Goal: Communication & Community: Answer question/provide support

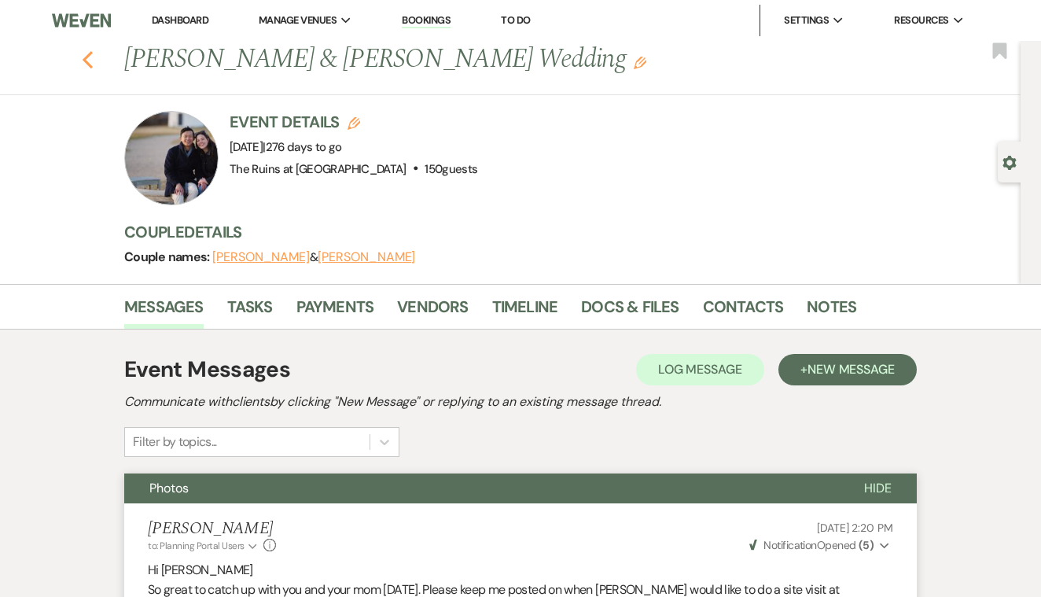
click at [83, 61] on icon "Previous" at bounding box center [88, 59] width 12 height 19
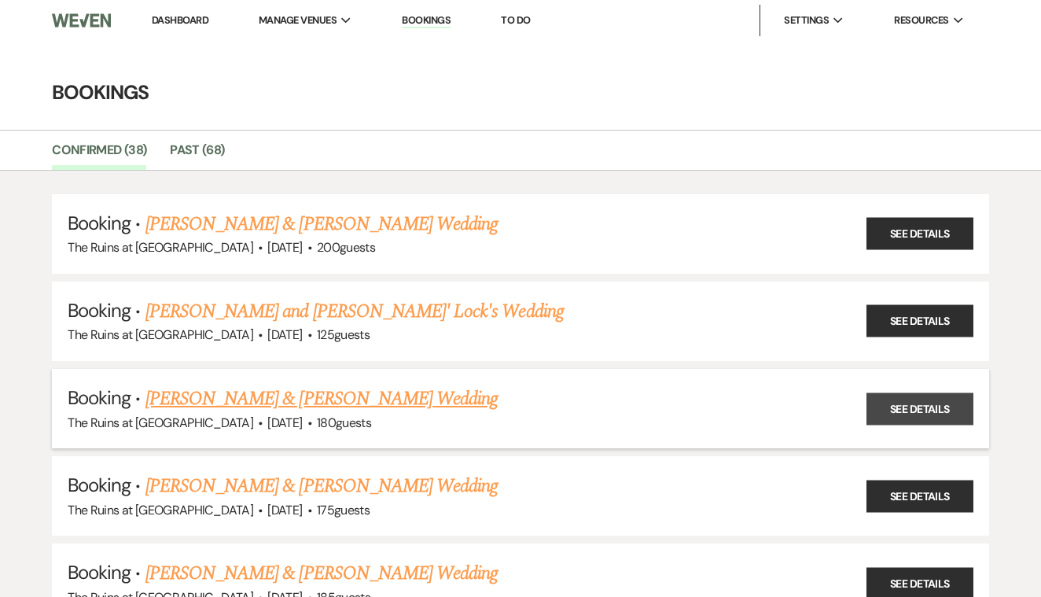
click at [893, 406] on link "See Details" at bounding box center [920, 408] width 107 height 32
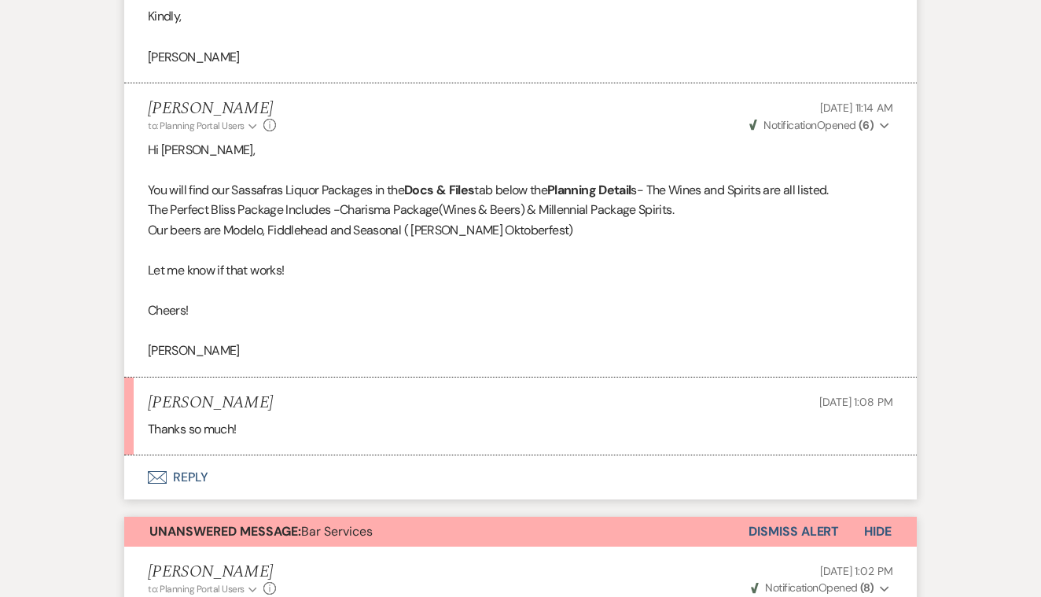
scroll to position [2994, 0]
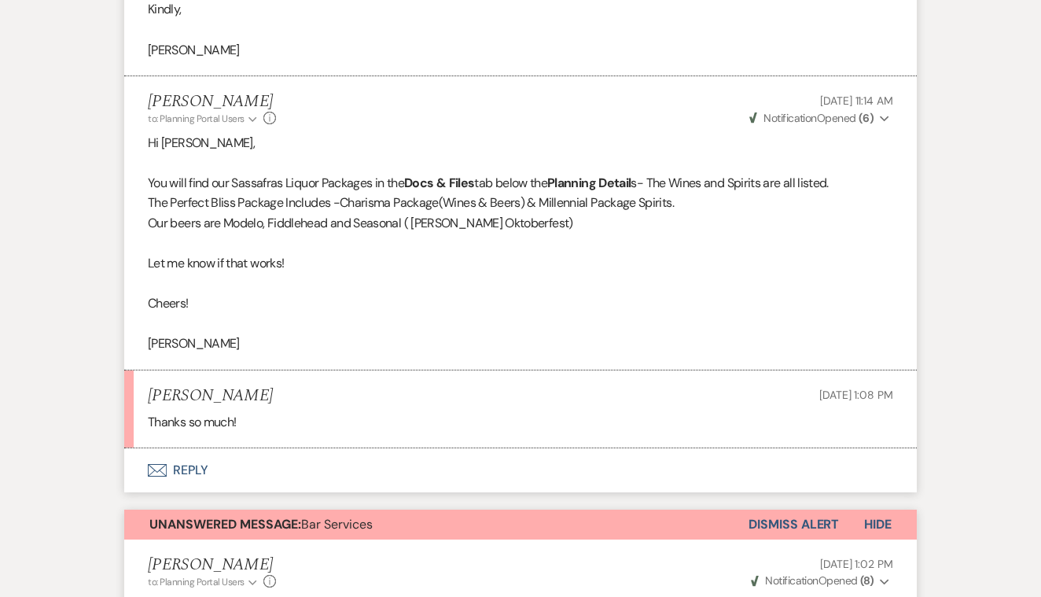
click at [174, 448] on button "Envelope Reply" at bounding box center [520, 470] width 793 height 44
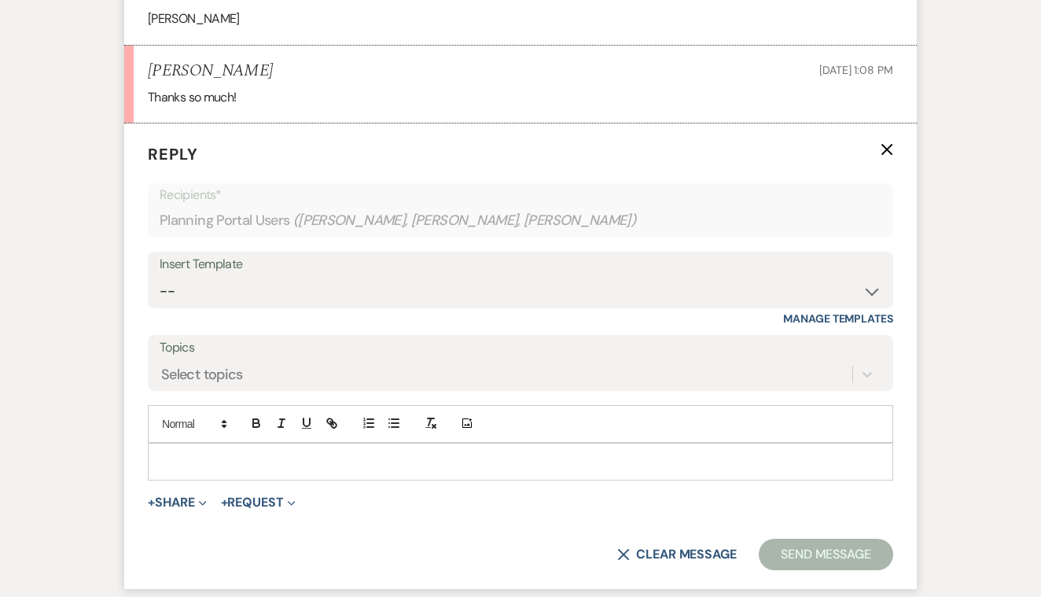
click at [179, 453] on p at bounding box center [520, 461] width 720 height 17
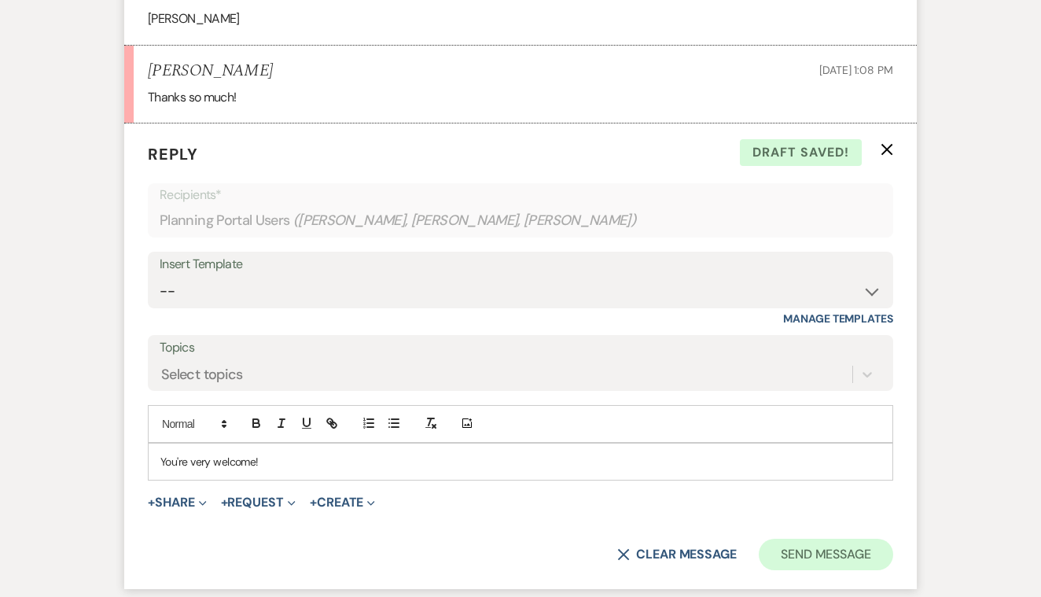
click at [814, 539] on button "Send Message" at bounding box center [826, 554] width 134 height 31
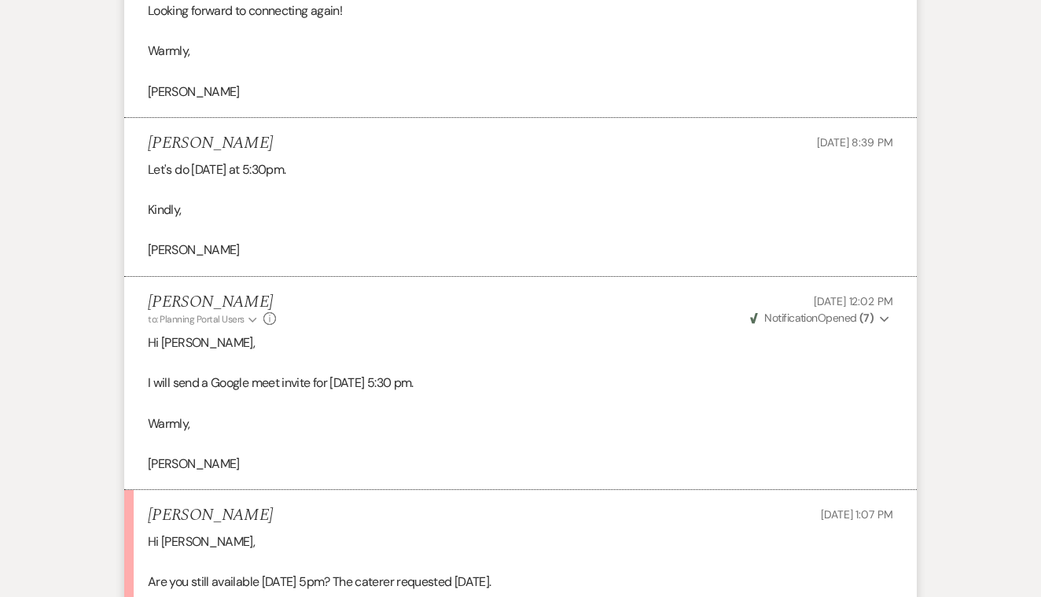
scroll to position [11486, 0]
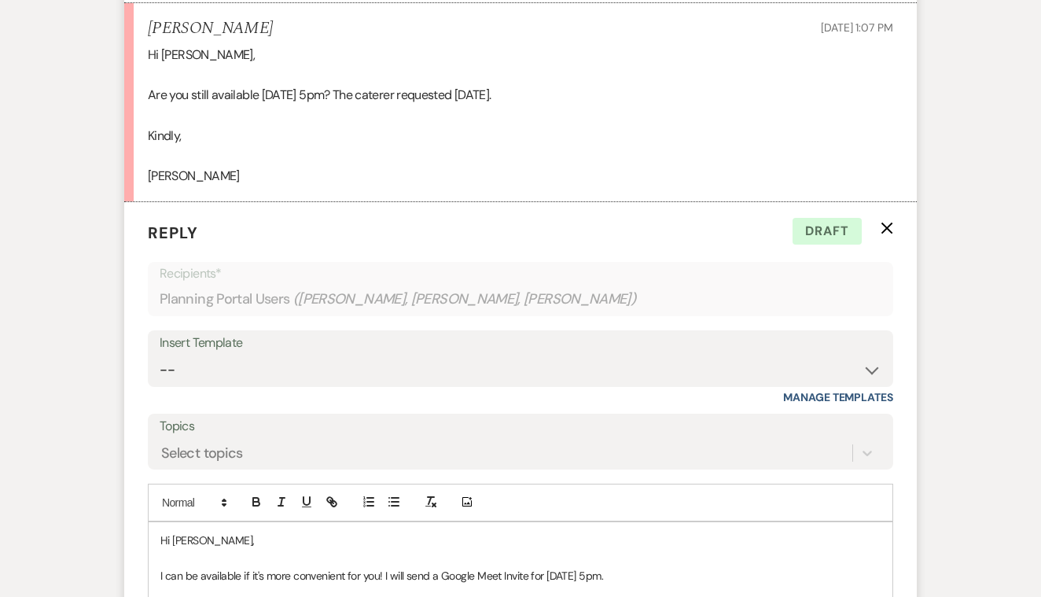
scroll to position [11973, 0]
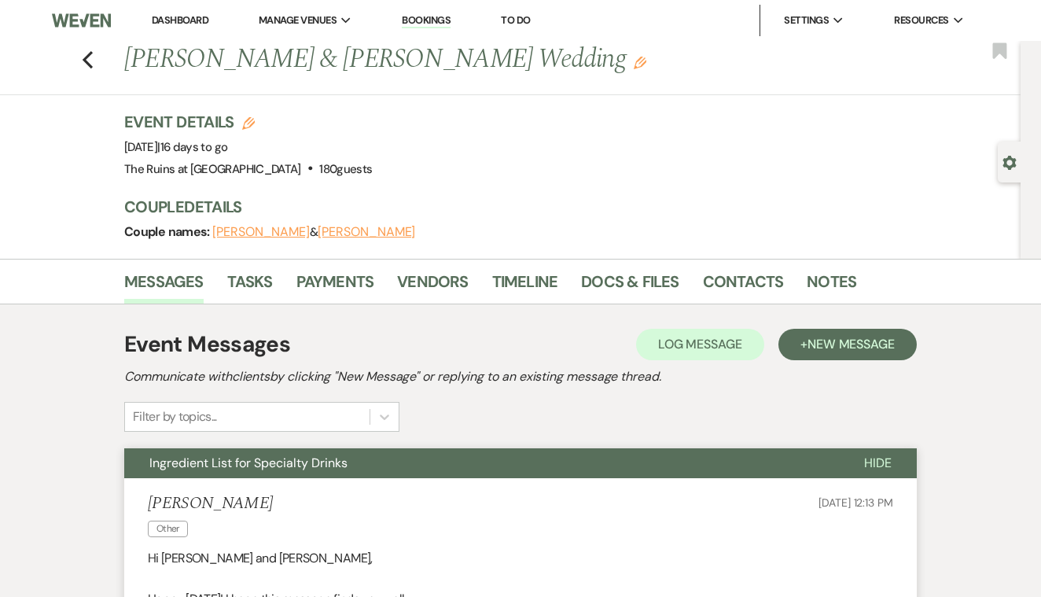
scroll to position [0, 0]
click at [720, 282] on link "Contacts" at bounding box center [743, 286] width 81 height 35
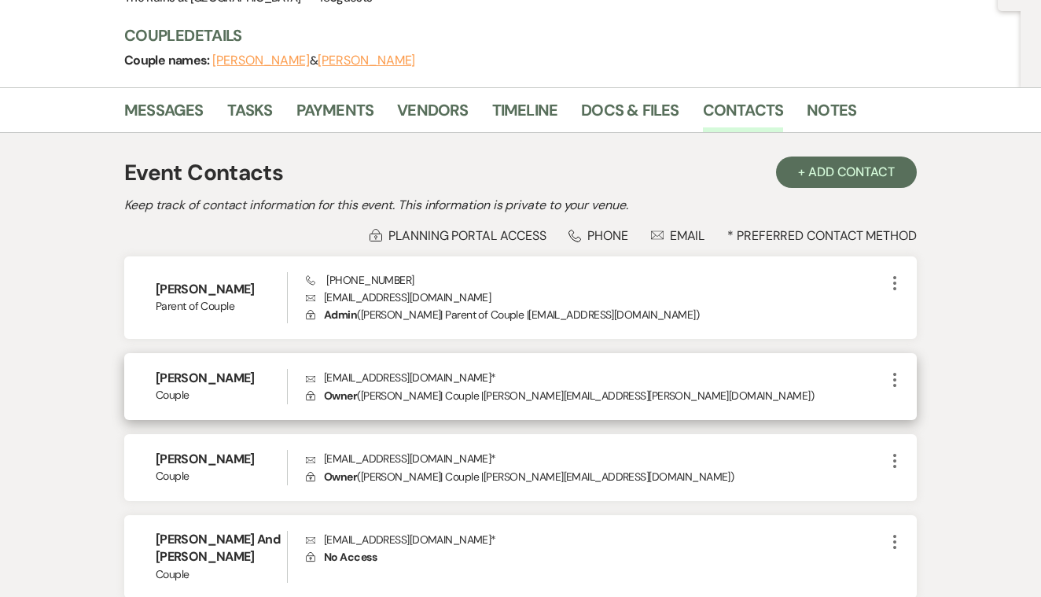
scroll to position [178, 0]
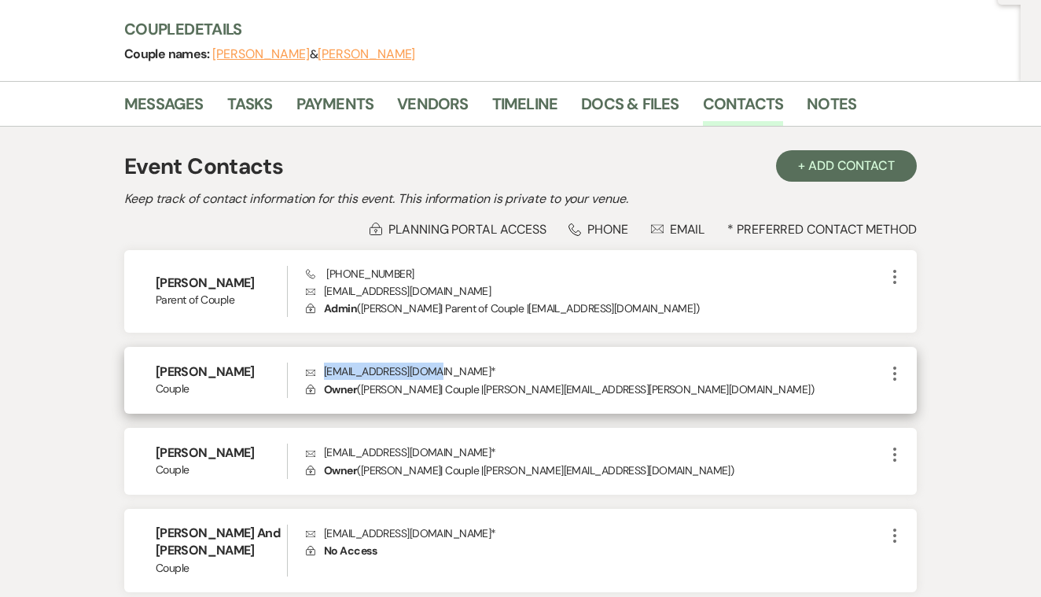
drag, startPoint x: 325, startPoint y: 370, endPoint x: 430, endPoint y: 373, distance: 105.4
click at [430, 373] on p "Envelope [EMAIL_ADDRESS][DOMAIN_NAME] *" at bounding box center [596, 371] width 580 height 17
copy p "[EMAIL_ADDRESS][DOMAIN_NAME]"
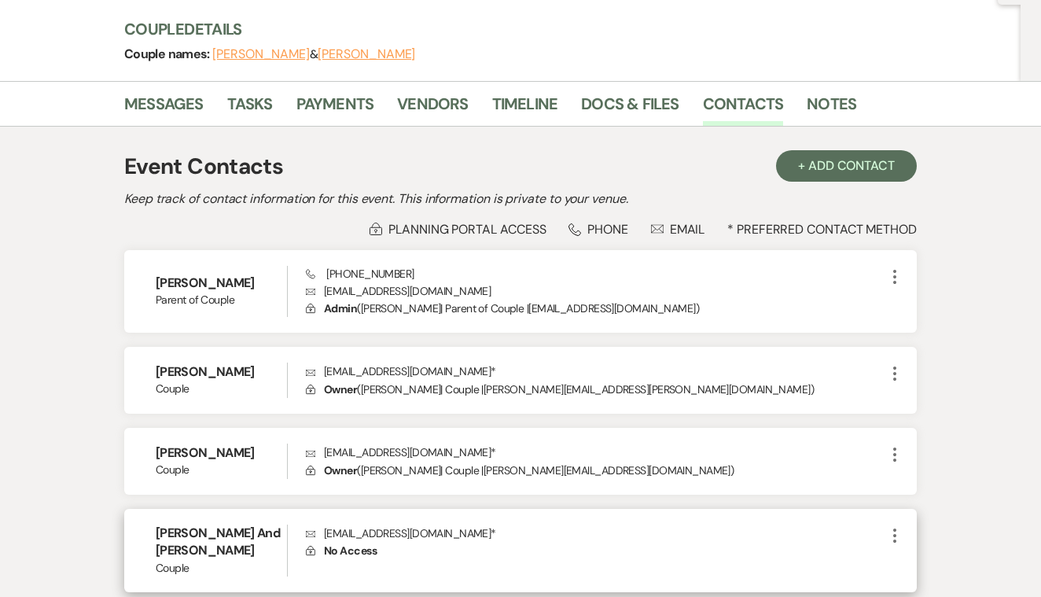
click at [286, 509] on div "[PERSON_NAME] And [PERSON_NAME] Envelope [EMAIL_ADDRESS][DOMAIN_NAME] * Lock No…" at bounding box center [520, 550] width 793 height 83
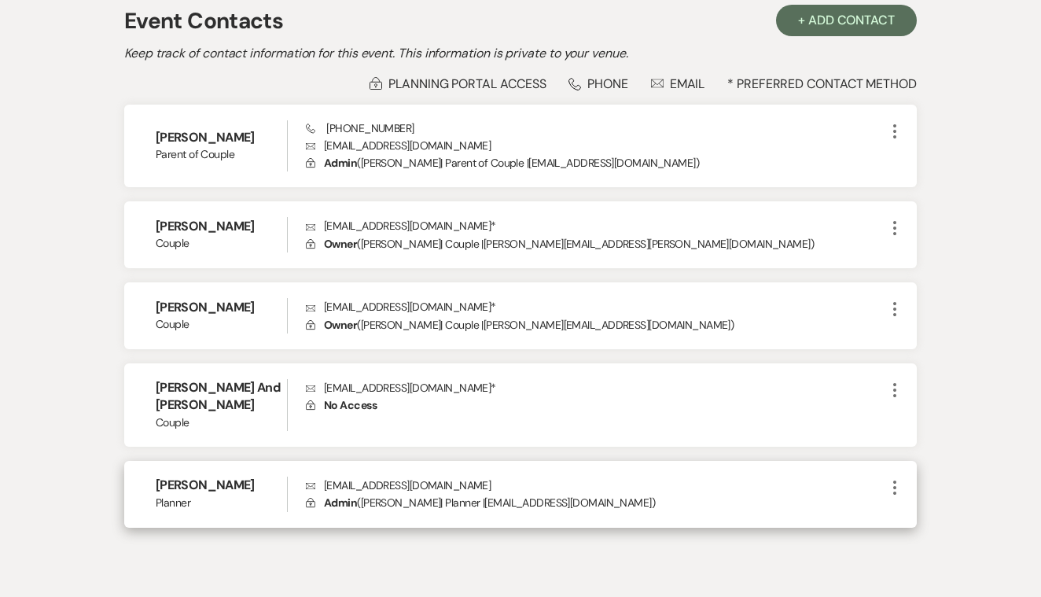
scroll to position [324, 0]
drag, startPoint x: 325, startPoint y: 464, endPoint x: 473, endPoint y: 462, distance: 147.9
click at [473, 476] on p "Envelope [EMAIL_ADDRESS][DOMAIN_NAME]" at bounding box center [596, 484] width 580 height 17
copy p "[EMAIL_ADDRESS][DOMAIN_NAME]"
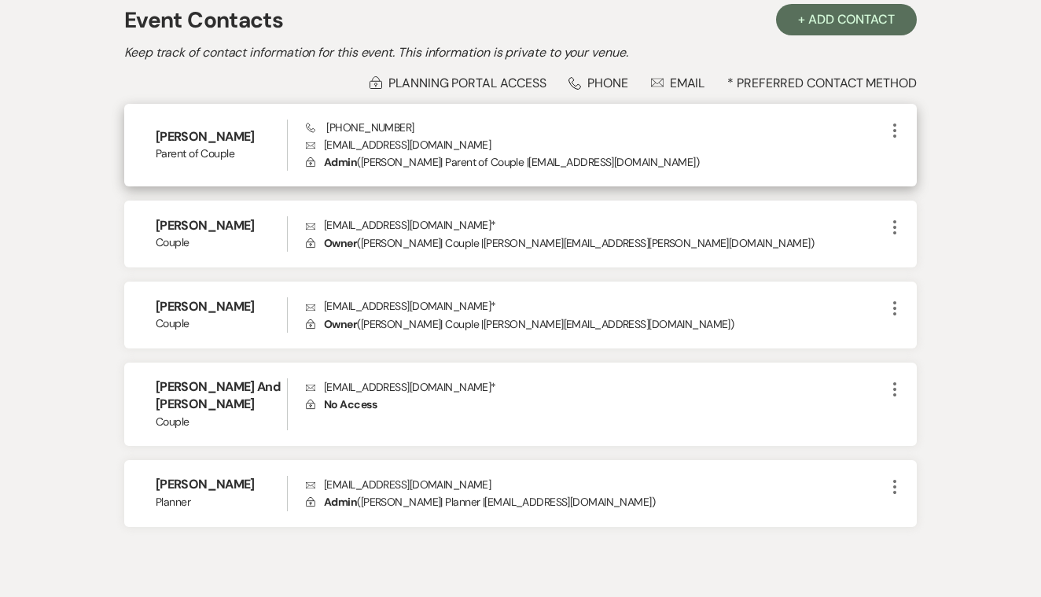
click at [223, 108] on div "[PERSON_NAME] Parent of Couple Phone [PHONE_NUMBER] Envelope [EMAIL_ADDRESS][DO…" at bounding box center [520, 145] width 793 height 83
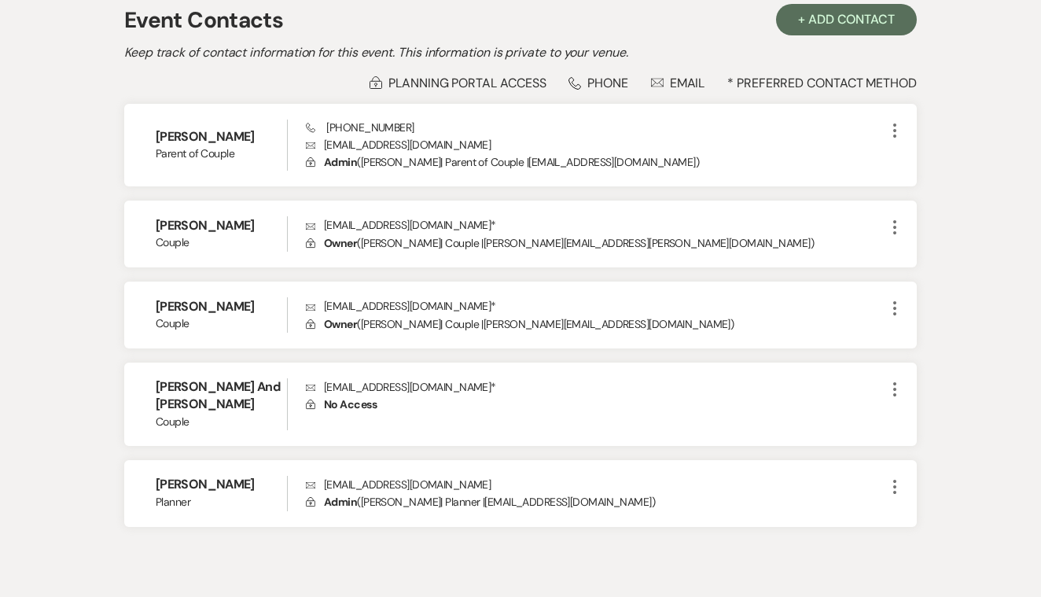
click at [236, 95] on div "Lock Planning Portal Access Phone Phone Envelope Email * Preferred Contact Meth…" at bounding box center [520, 301] width 793 height 452
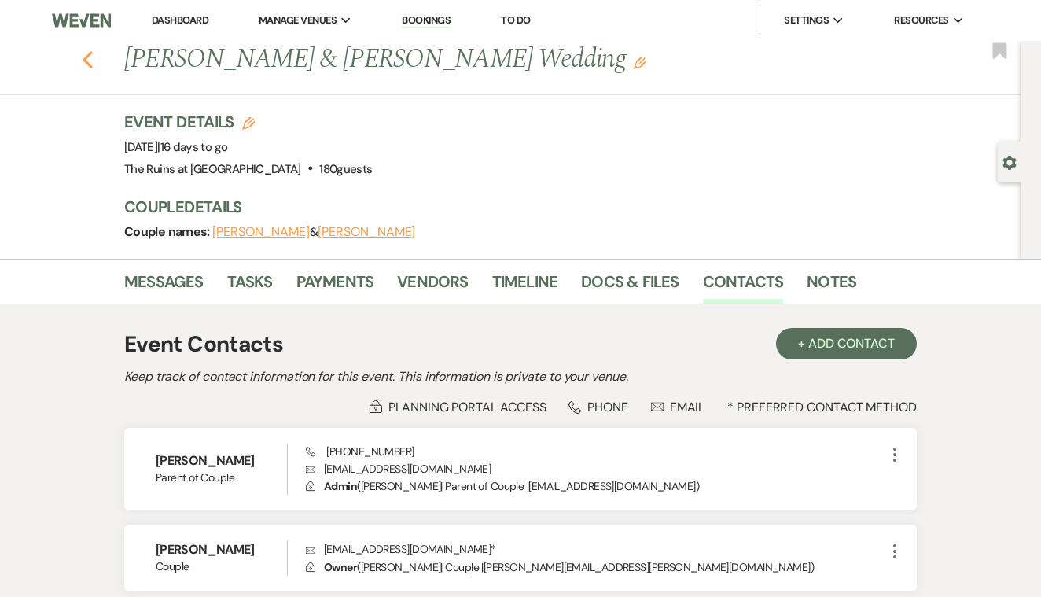
scroll to position [0, 0]
click at [89, 56] on use "button" at bounding box center [88, 59] width 10 height 17
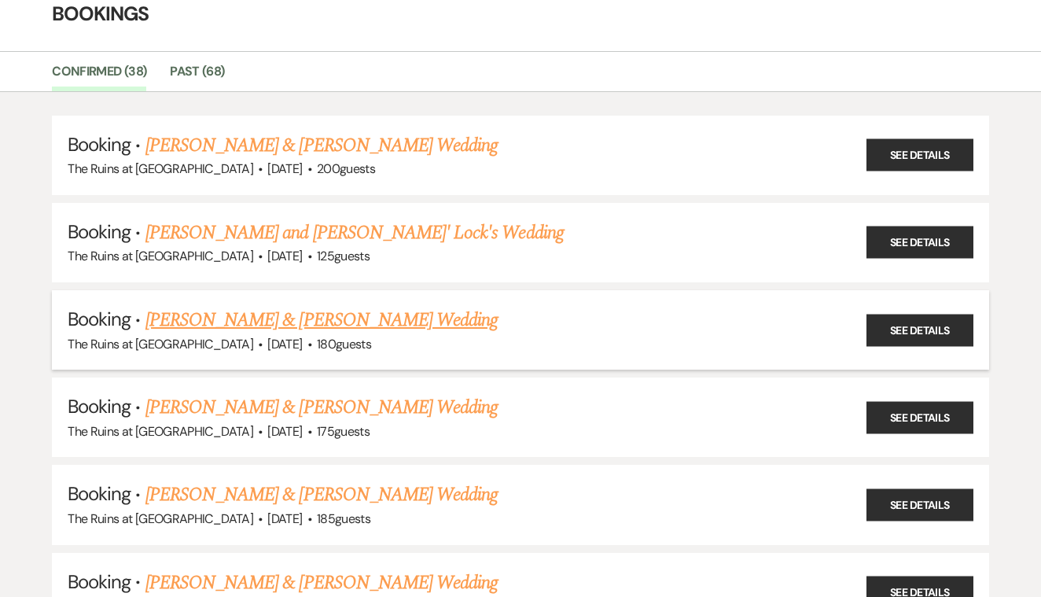
scroll to position [149, 0]
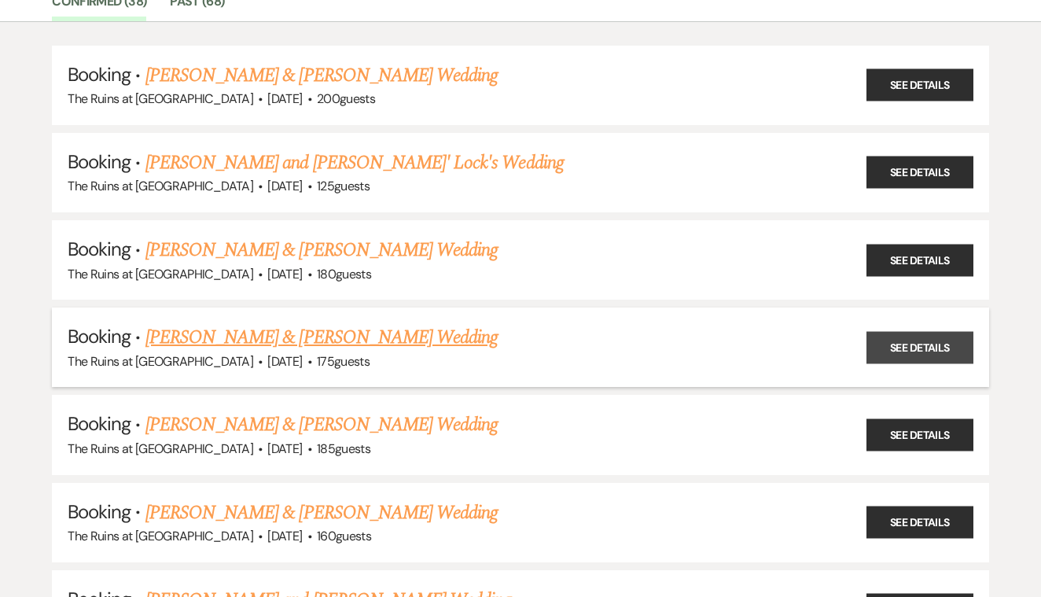
click at [908, 342] on link "See Details" at bounding box center [920, 347] width 107 height 32
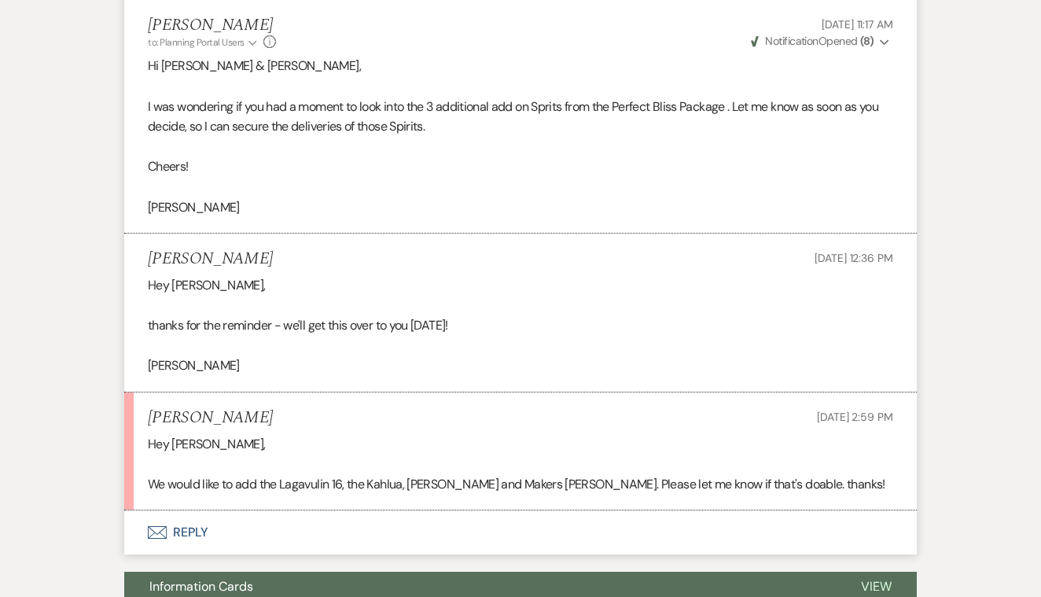
scroll to position [5947, 0]
click at [185, 510] on button "Envelope Reply" at bounding box center [520, 532] width 793 height 44
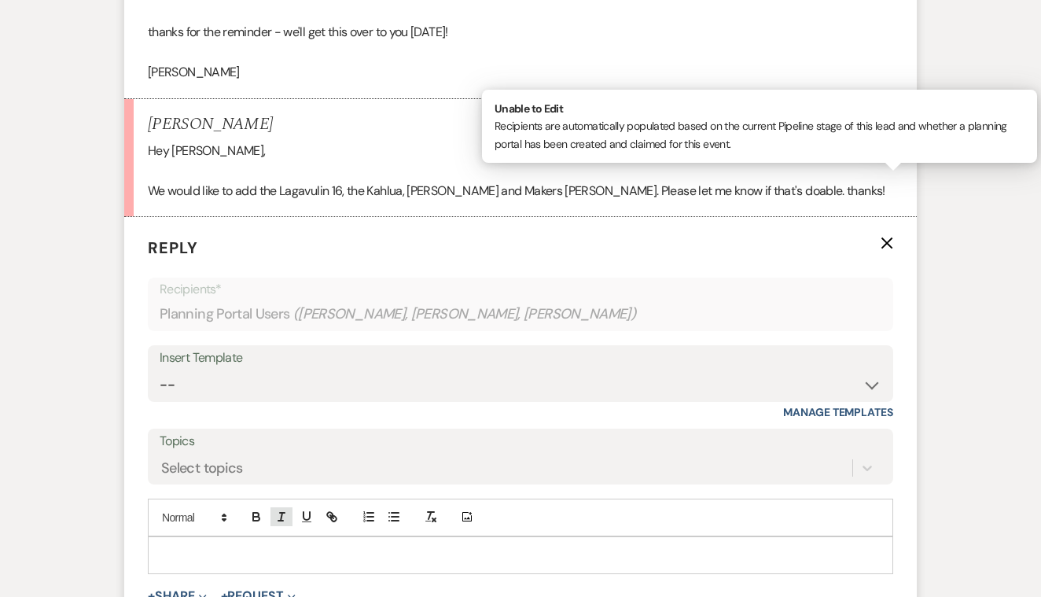
scroll to position [6245, 0]
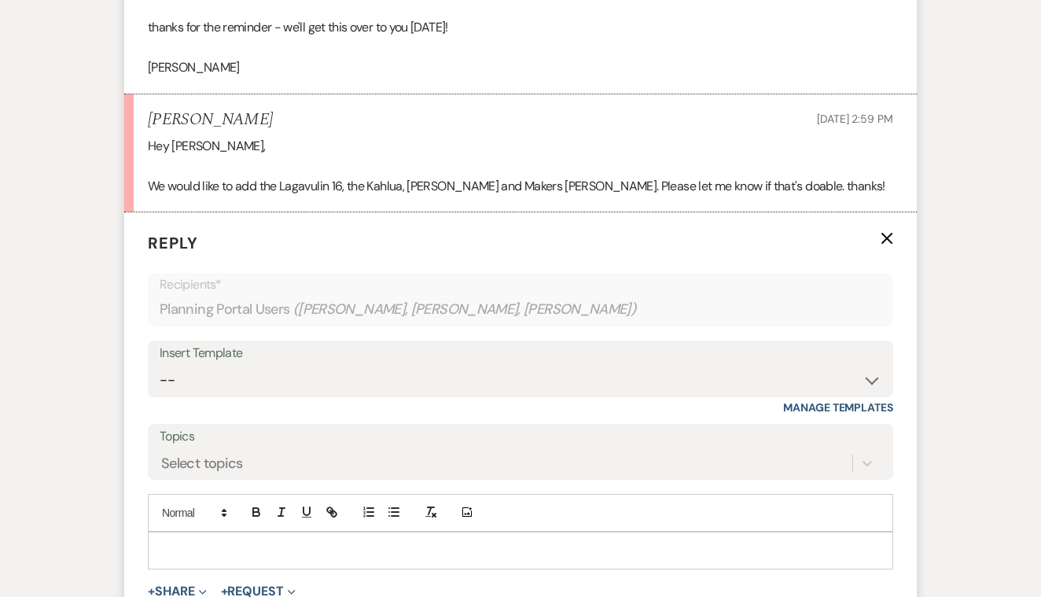
click at [225, 542] on p at bounding box center [520, 550] width 720 height 17
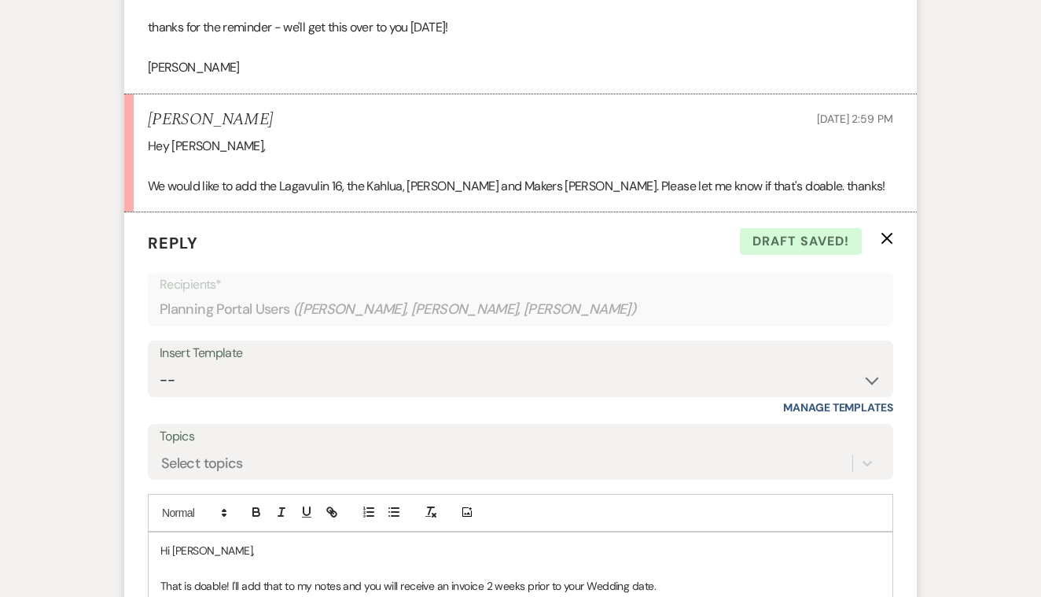
click at [654, 577] on p "That is doable! I'll add that to my notes and you will receive an invoice 2 wee…" at bounding box center [520, 585] width 720 height 17
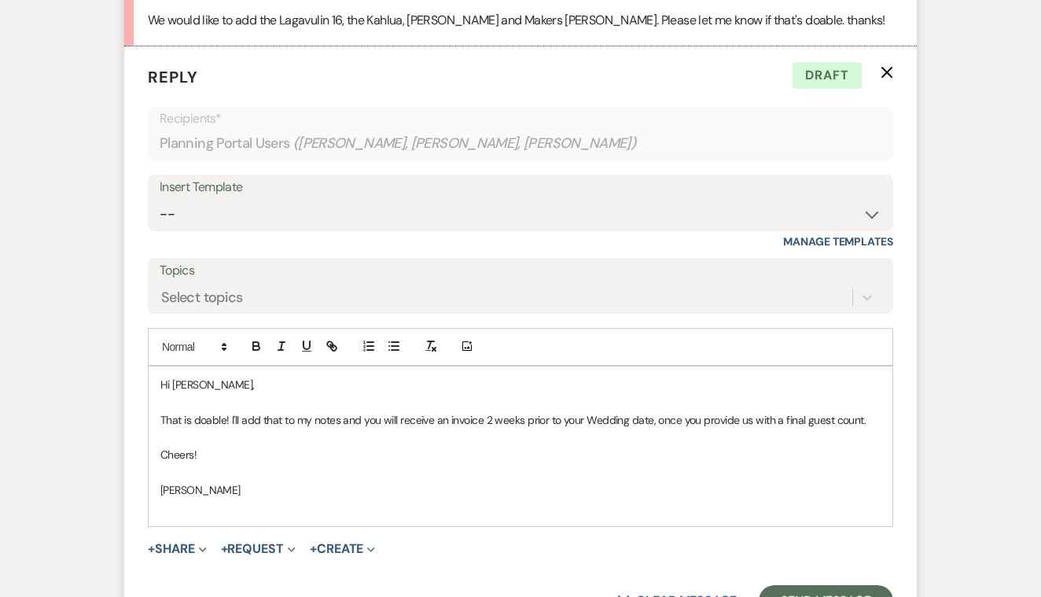
scroll to position [6417, 0]
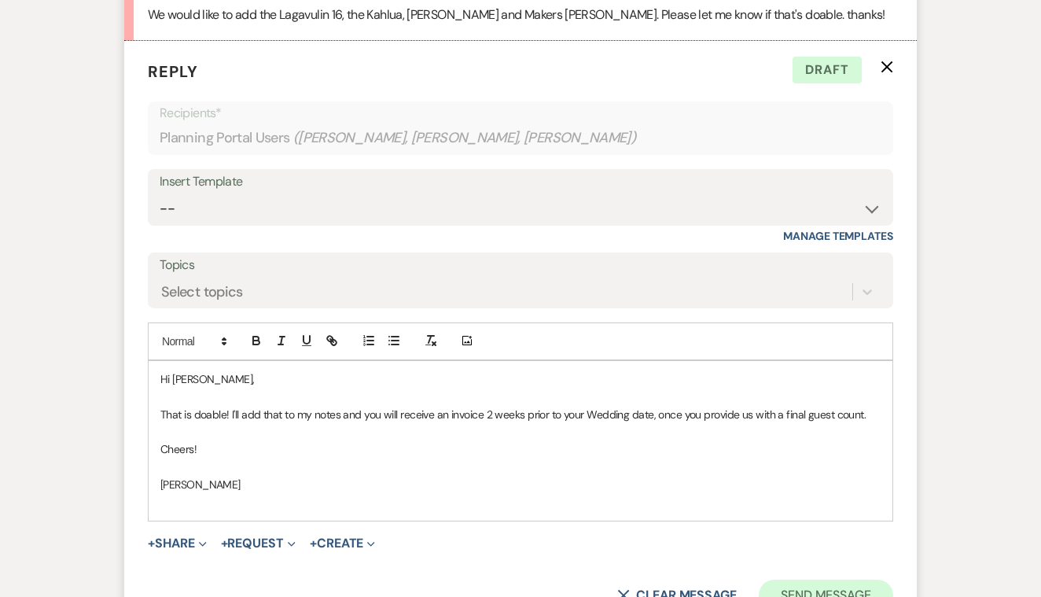
click at [797, 580] on button "Send Message" at bounding box center [826, 595] width 134 height 31
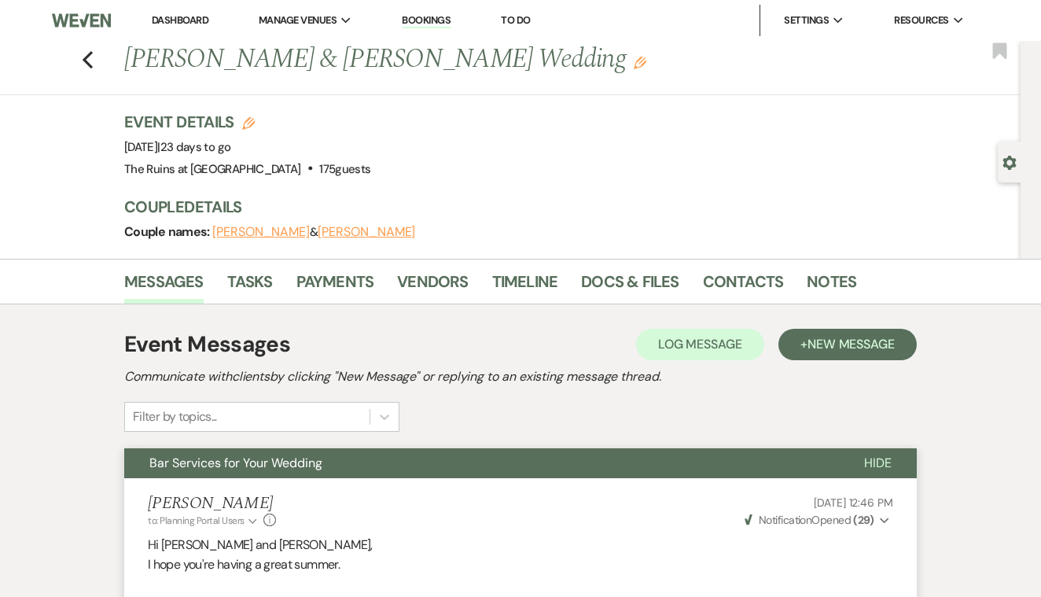
scroll to position [0, 0]
click at [90, 63] on icon "Previous" at bounding box center [88, 59] width 12 height 19
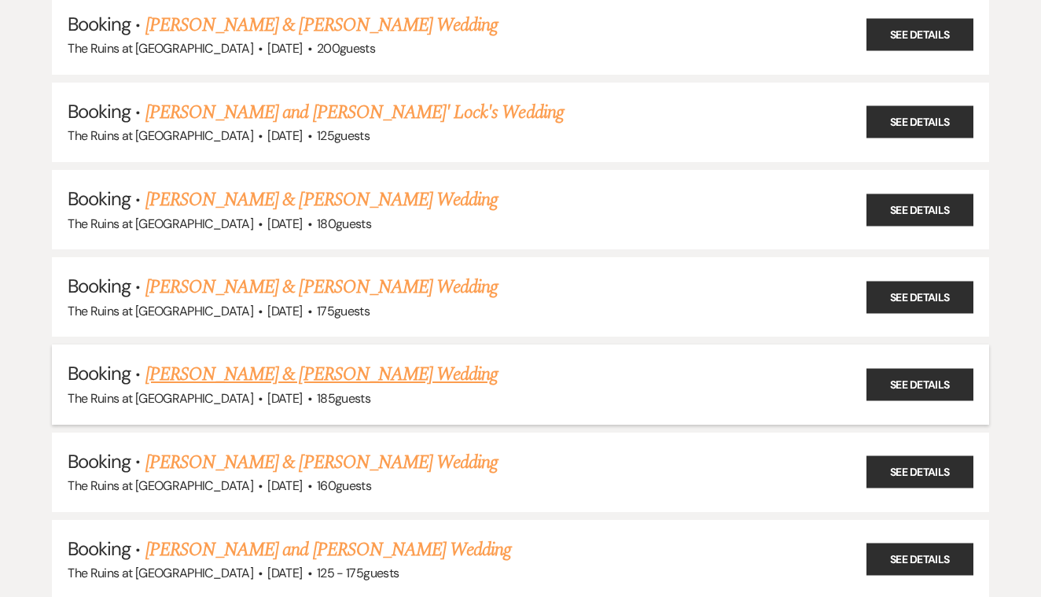
scroll to position [218, 0]
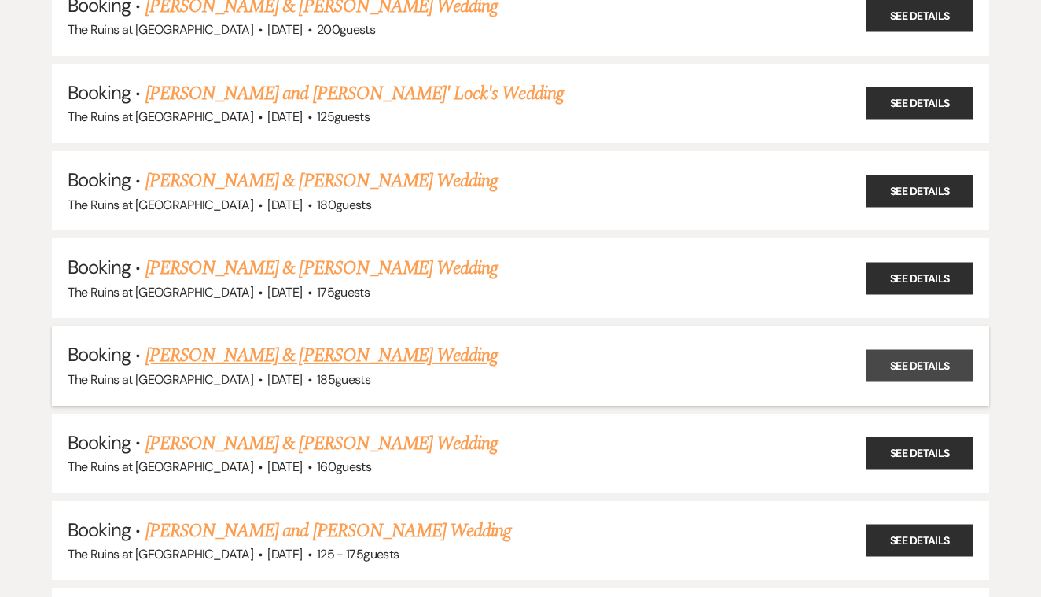
click at [915, 363] on link "See Details" at bounding box center [920, 365] width 107 height 32
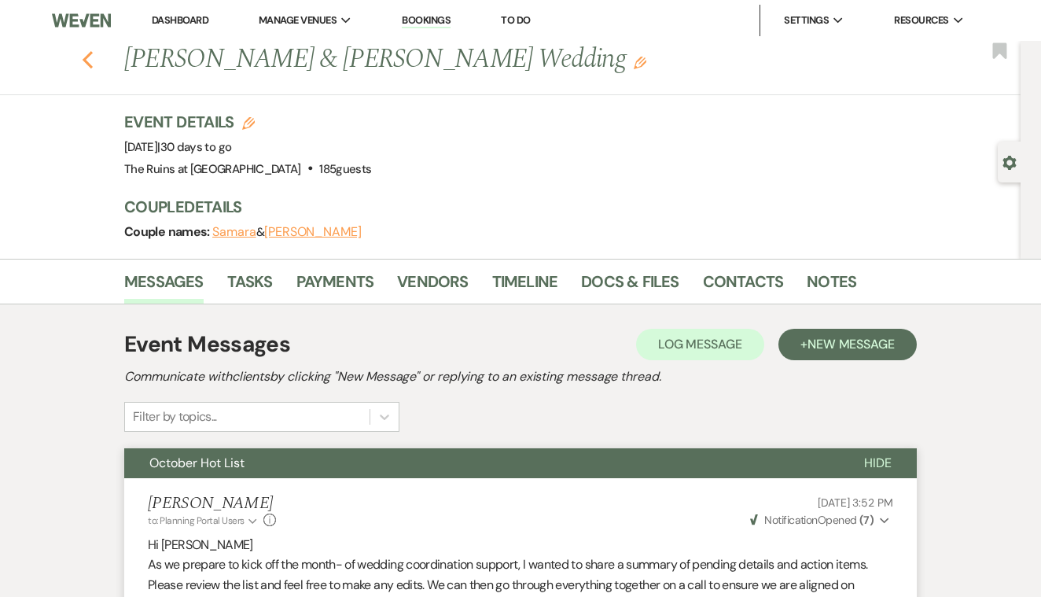
click at [90, 57] on icon "Previous" at bounding box center [88, 59] width 12 height 19
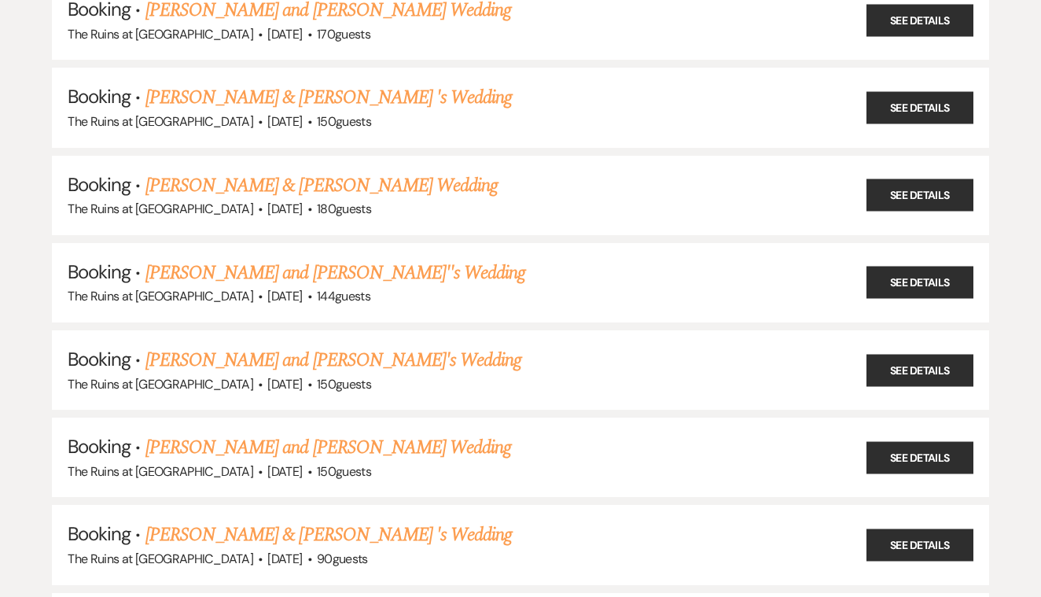
scroll to position [2840, 0]
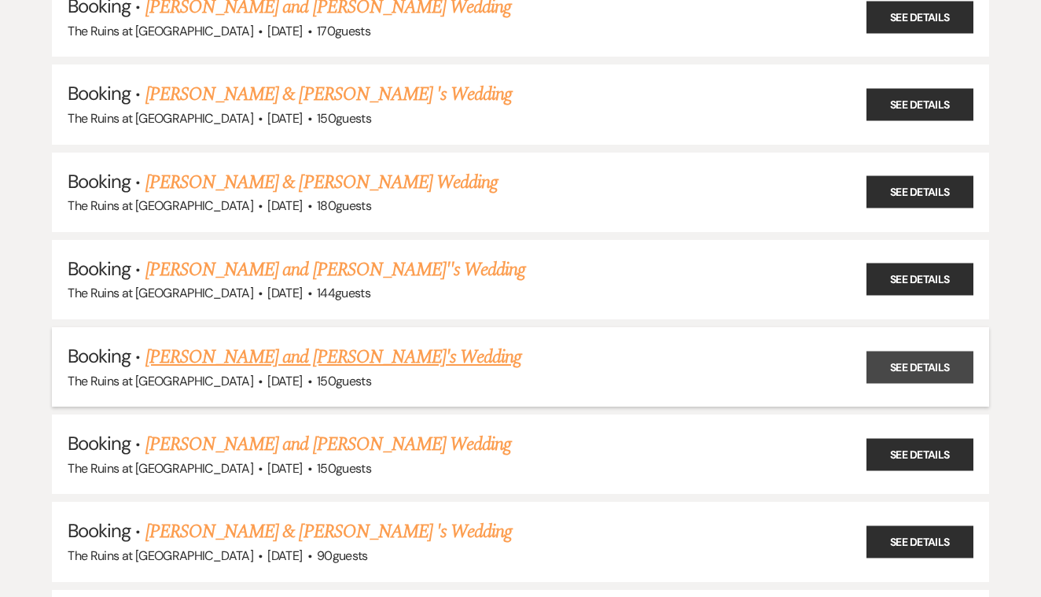
click at [921, 351] on link "See Details" at bounding box center [920, 367] width 107 height 32
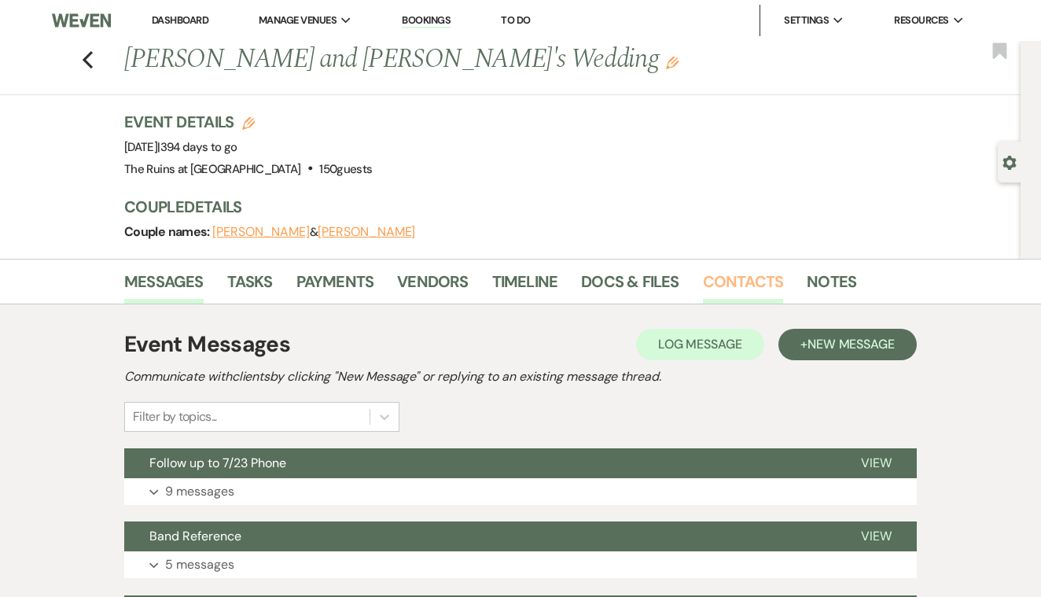
click at [747, 274] on link "Contacts" at bounding box center [743, 286] width 81 height 35
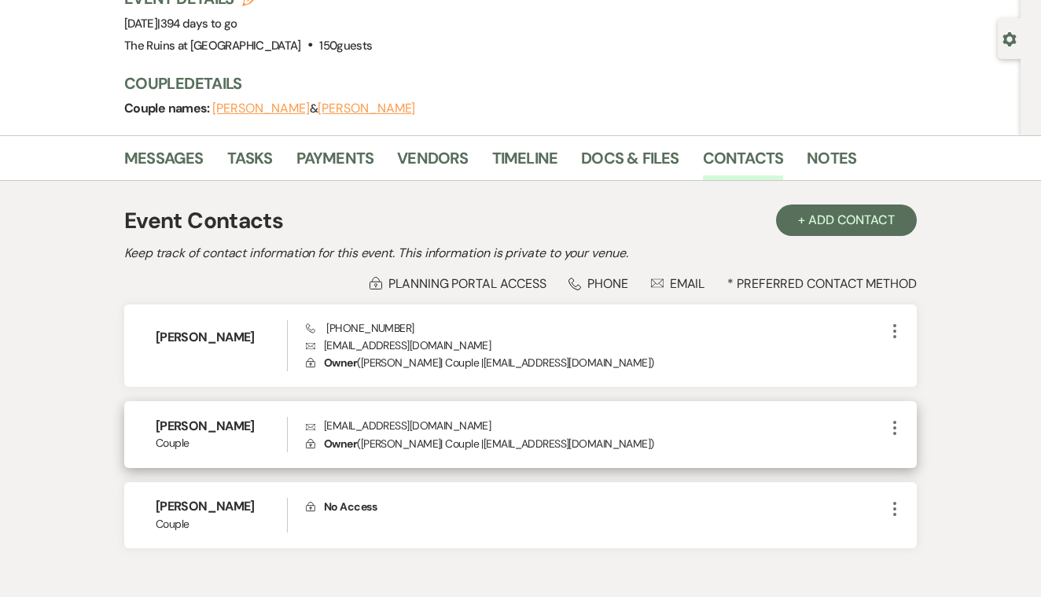
scroll to position [118, 0]
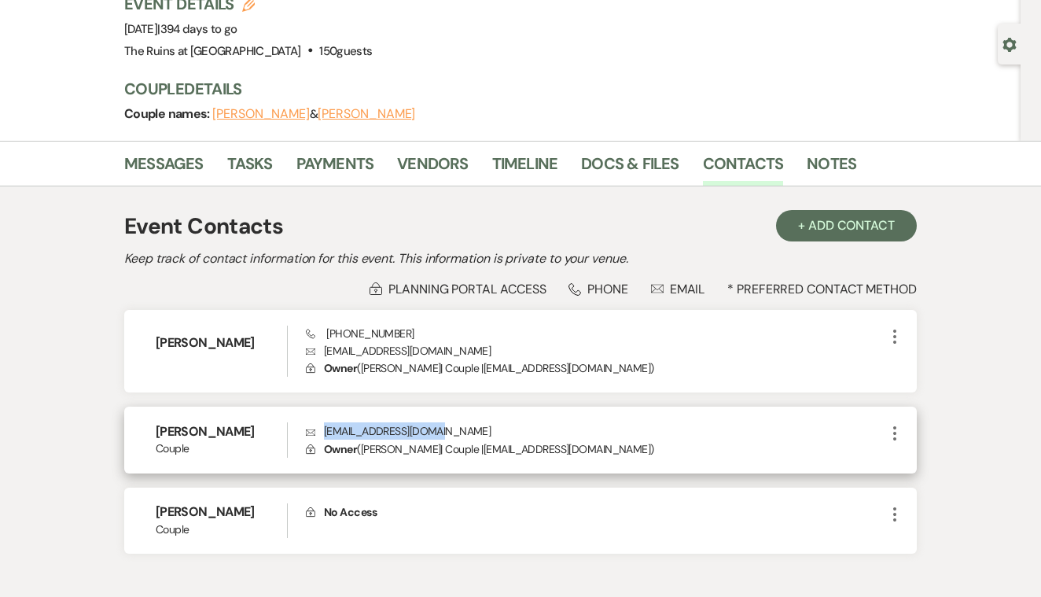
drag, startPoint x: 324, startPoint y: 428, endPoint x: 433, endPoint y: 425, distance: 109.3
click at [434, 425] on p "Envelope [EMAIL_ADDRESS][DOMAIN_NAME]" at bounding box center [596, 430] width 580 height 17
copy p "[EMAIL_ADDRESS][DOMAIN_NAME]"
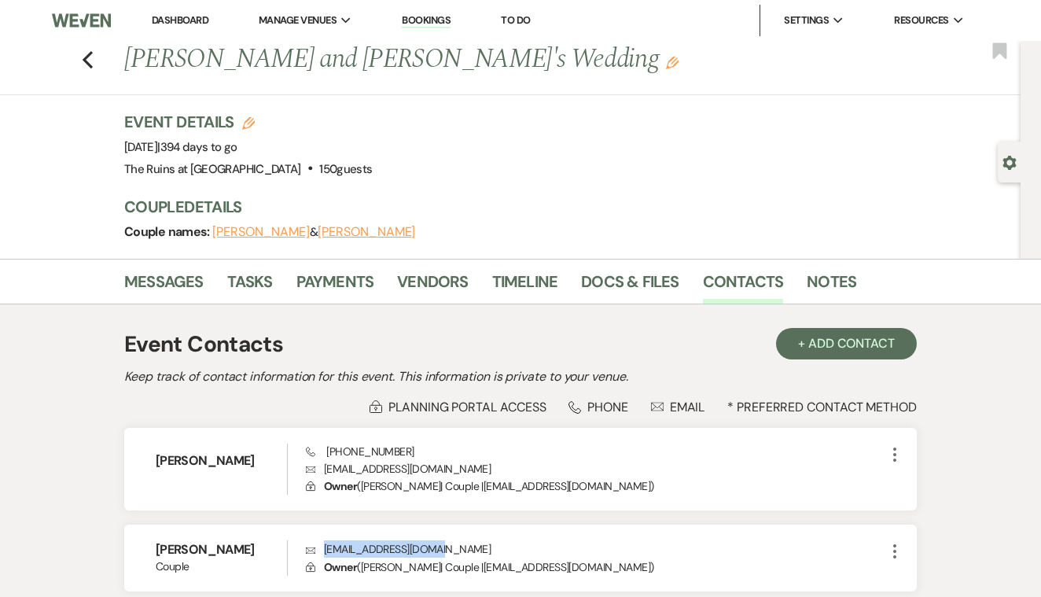
scroll to position [0, 0]
click at [87, 61] on use "button" at bounding box center [88, 59] width 10 height 17
